Goal: Information Seeking & Learning: Learn about a topic

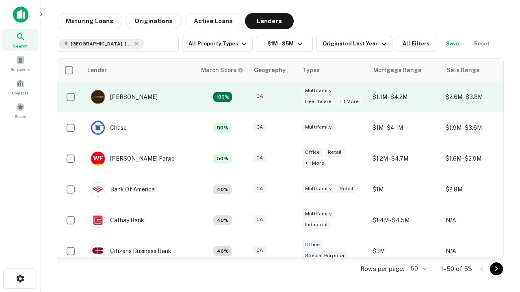
click at [288, 97] on div "CA" at bounding box center [273, 97] width 41 height 11
